Goal: Information Seeking & Learning: Learn about a topic

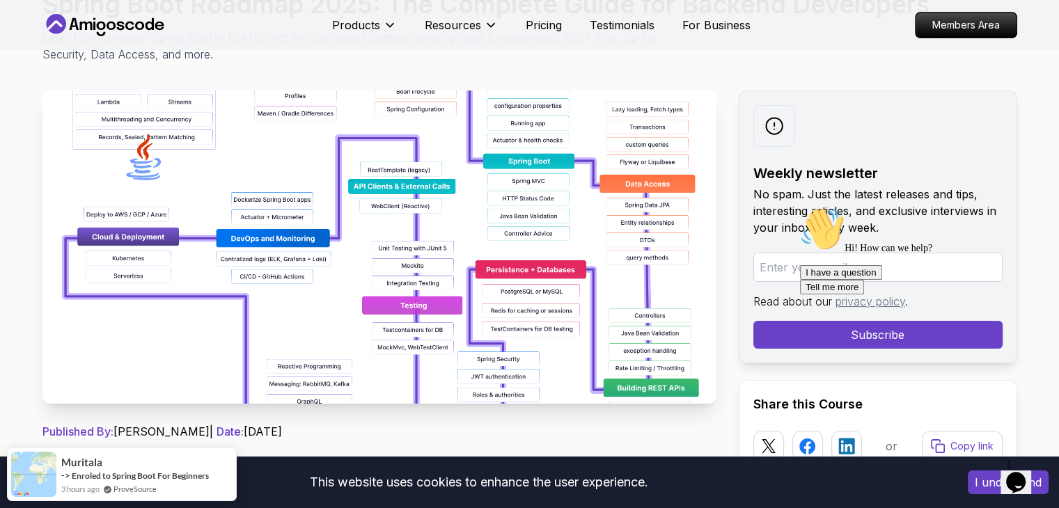
scroll to position [178, 0]
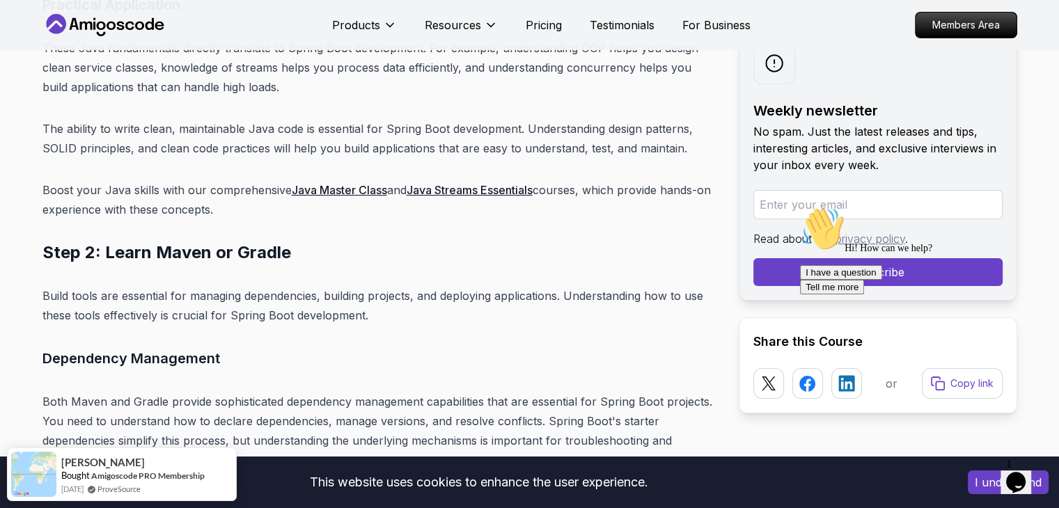
scroll to position [5379, 0]
click at [314, 182] on link "Java Master Class" at bounding box center [339, 189] width 95 height 14
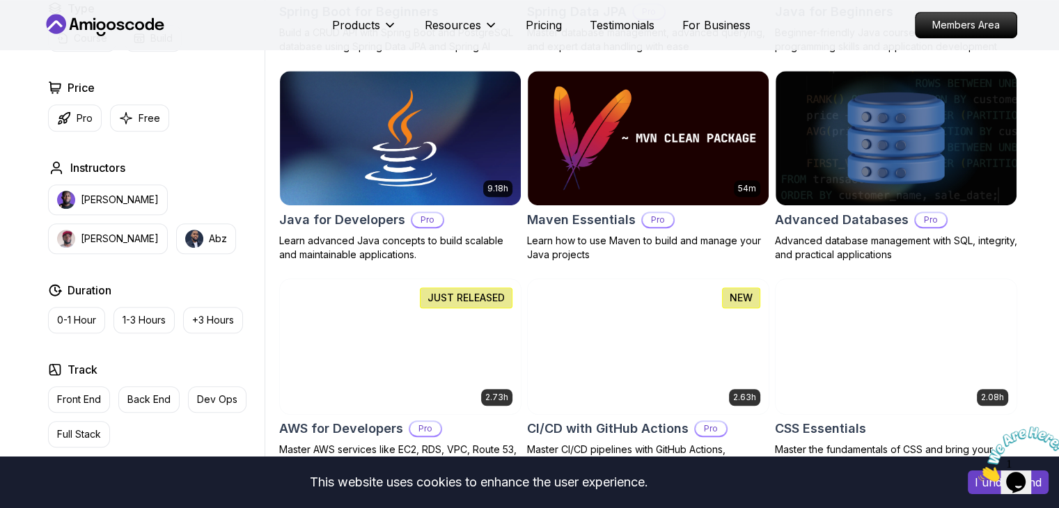
scroll to position [801, 0]
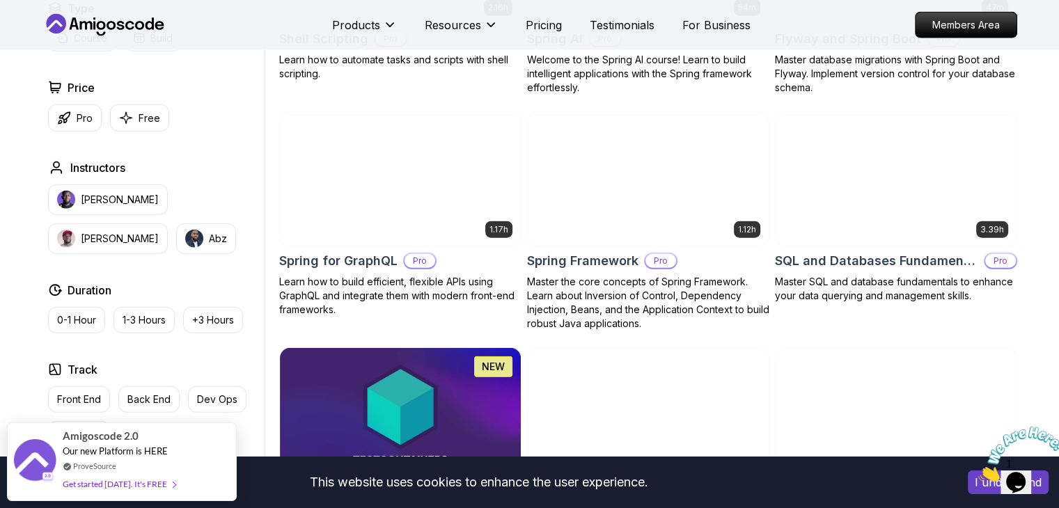
scroll to position [3428, 0]
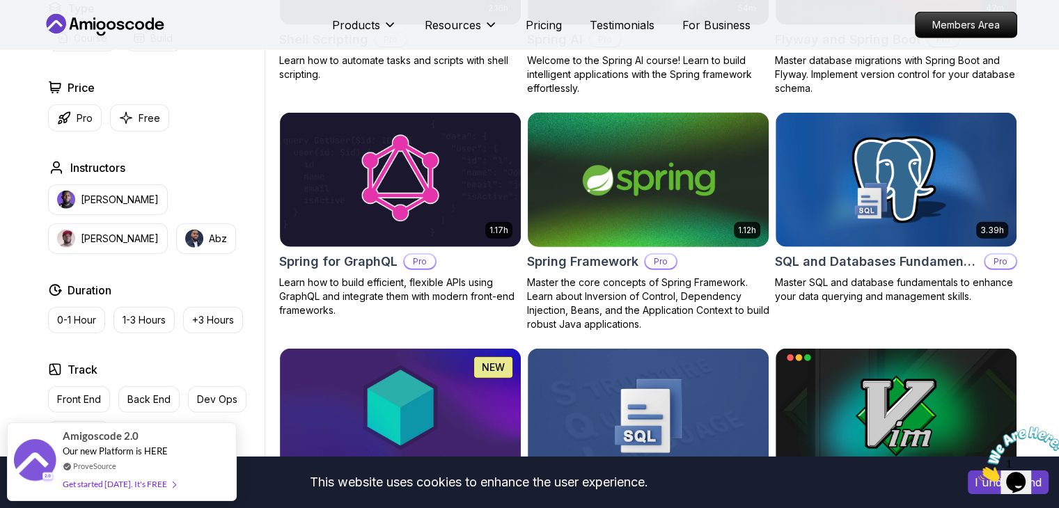
click at [664, 285] on p "Master the core concepts of Spring Framework. Learn about Inversion of Control,…" at bounding box center [648, 304] width 242 height 56
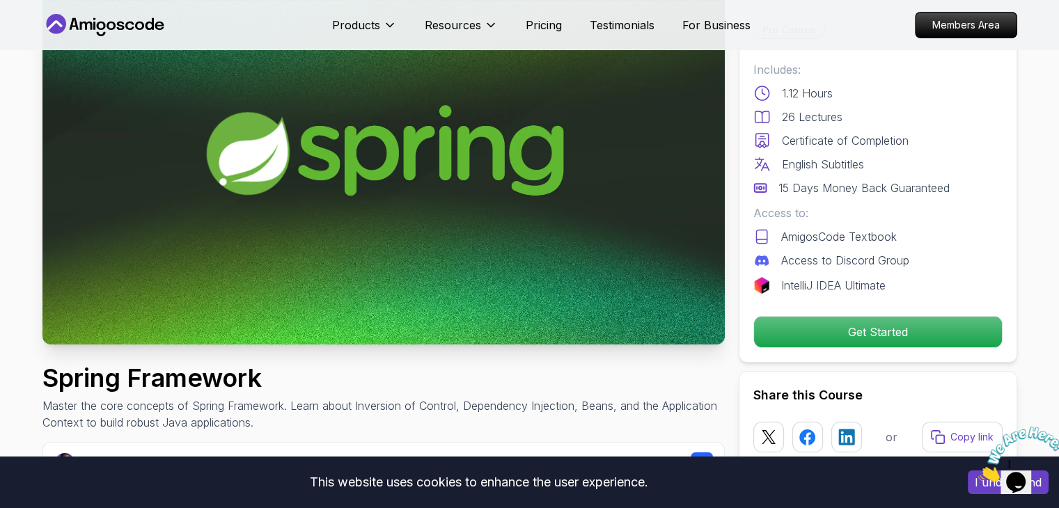
scroll to position [122, 0]
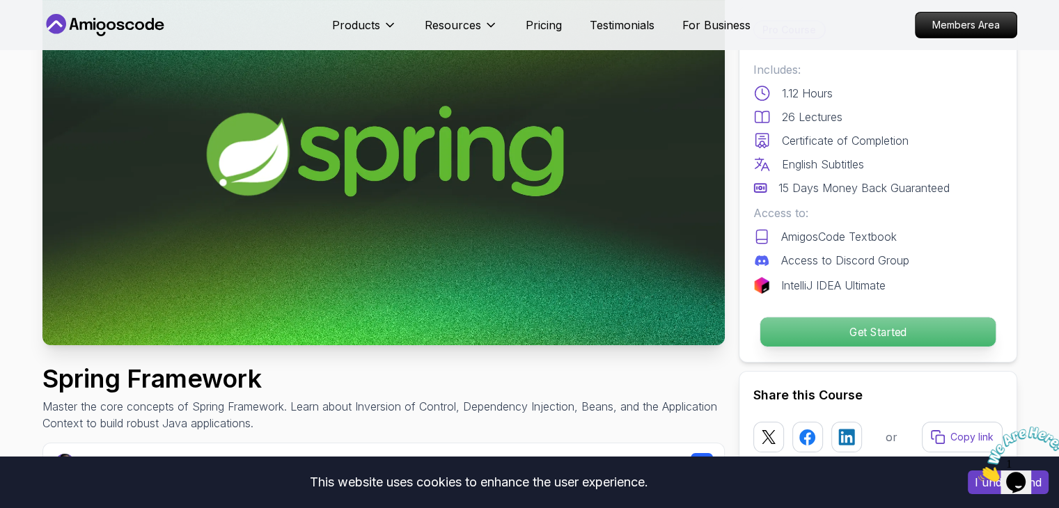
click at [854, 326] on p "Get Started" at bounding box center [876, 331] width 235 height 29
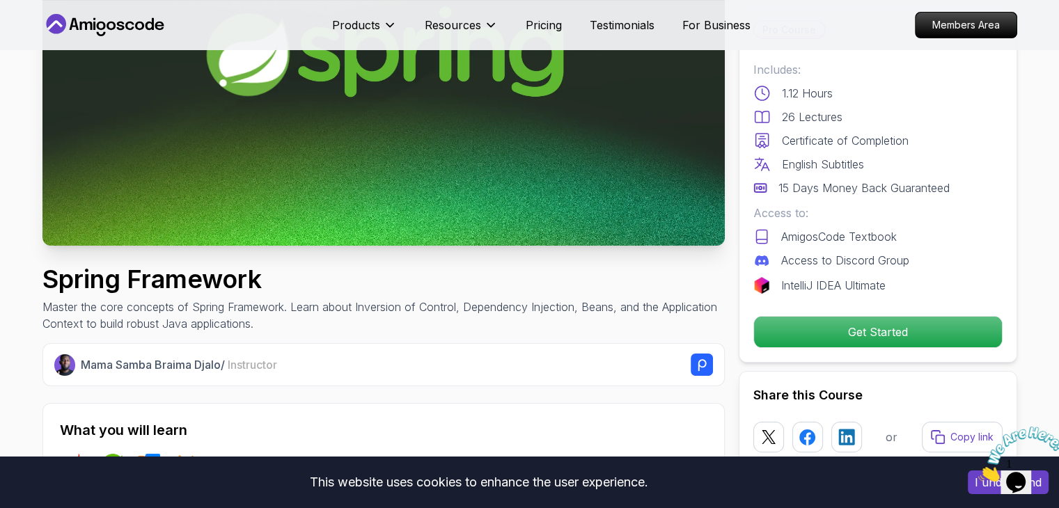
scroll to position [223, 0]
